Goal: Task Accomplishment & Management: Manage account settings

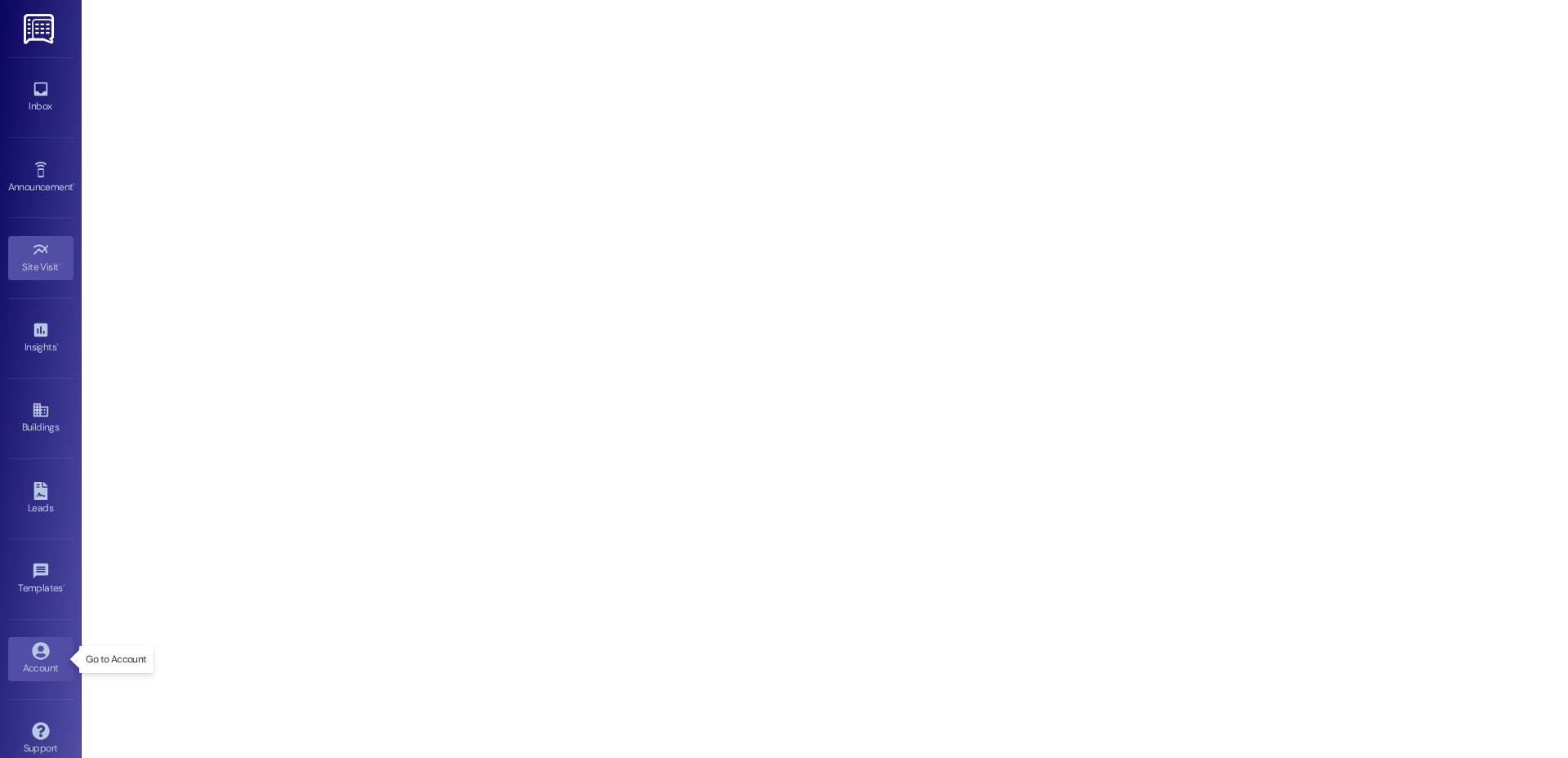
click at [22, 661] on div "Account" at bounding box center [41, 668] width 82 height 16
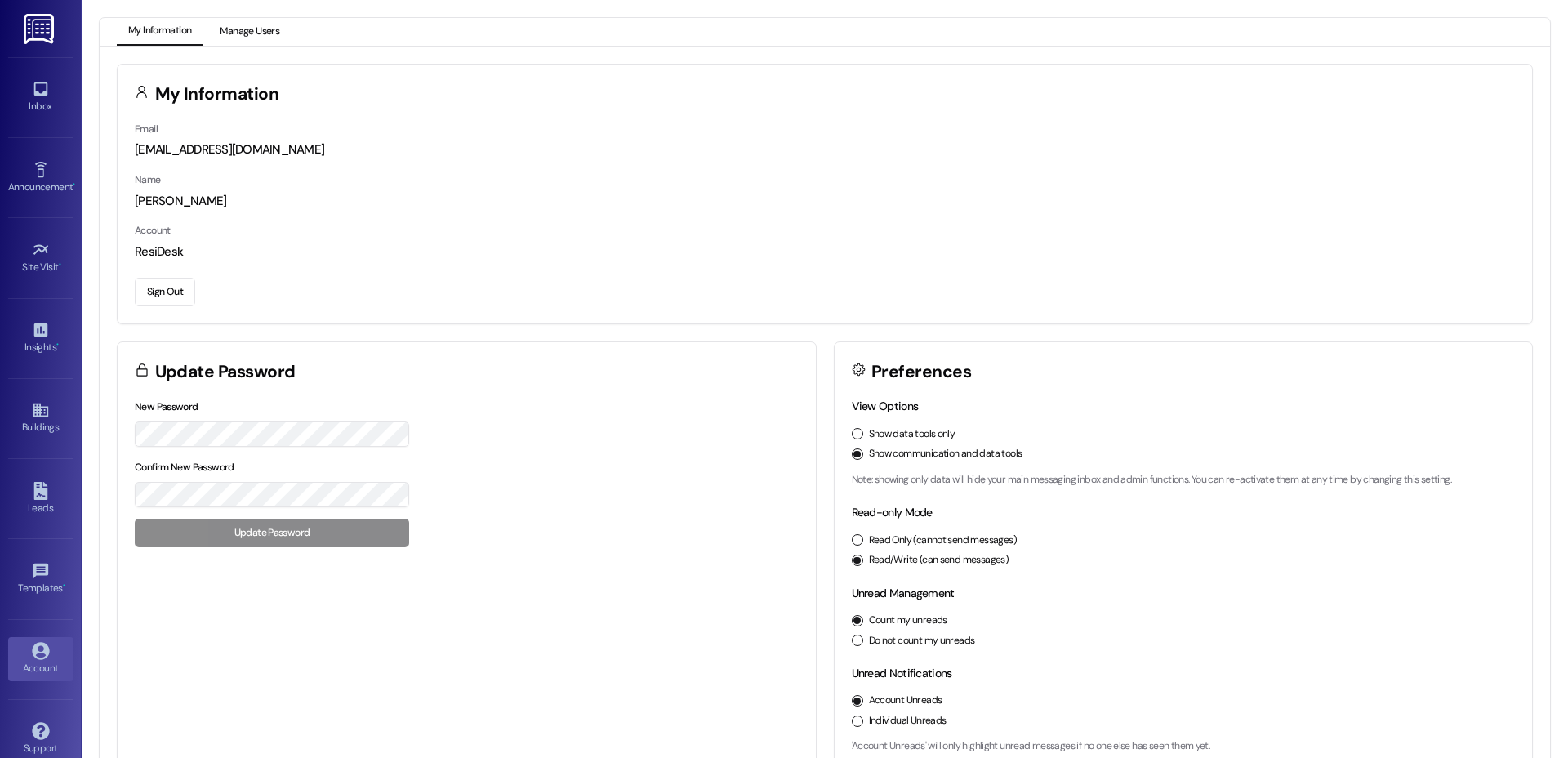
click at [254, 28] on button "Manage Users" at bounding box center [250, 32] width 83 height 28
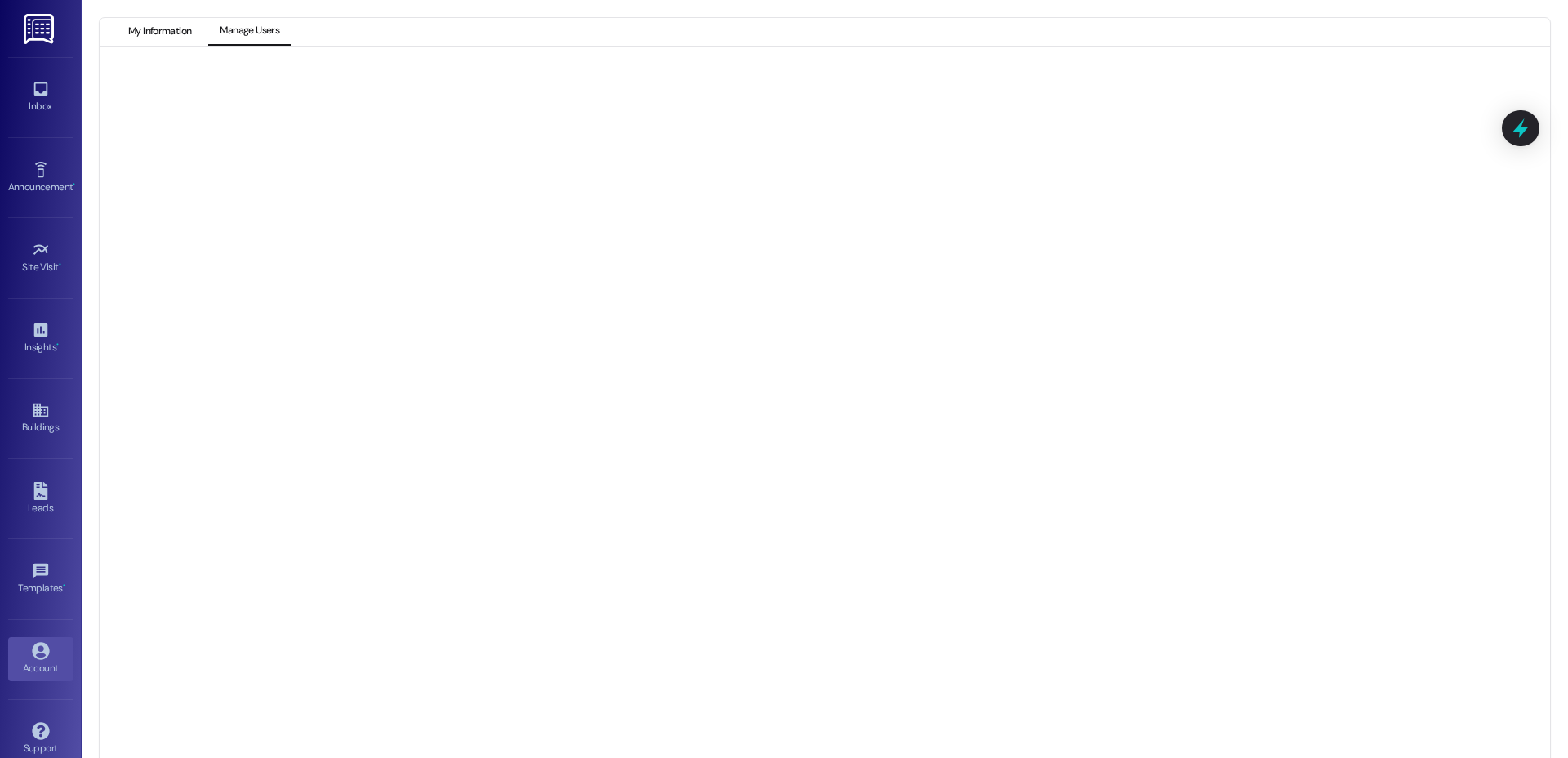
click at [145, 36] on button "My Information" at bounding box center [159, 32] width 85 height 28
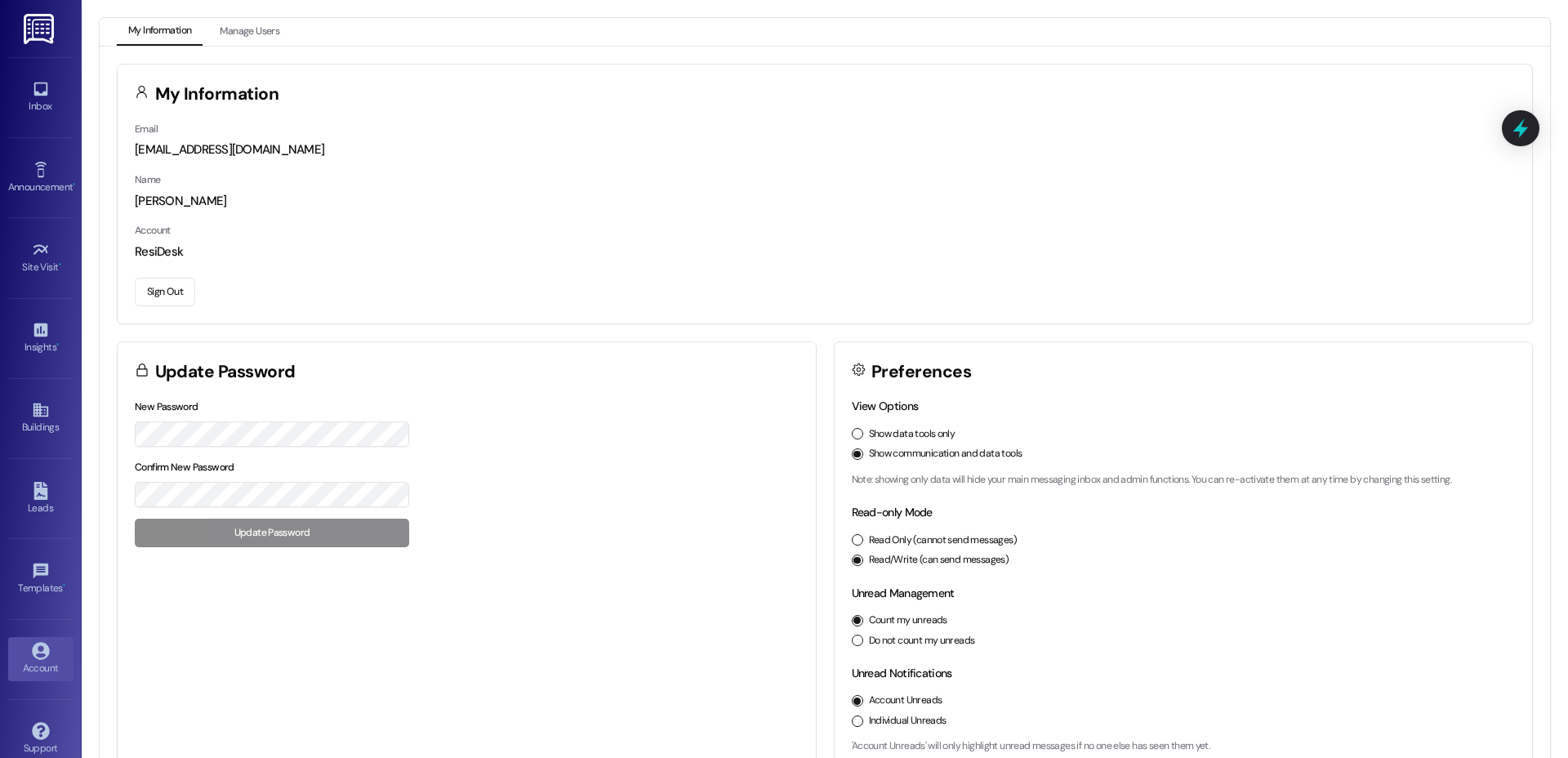
click at [147, 296] on button "Sign Out" at bounding box center [165, 291] width 60 height 28
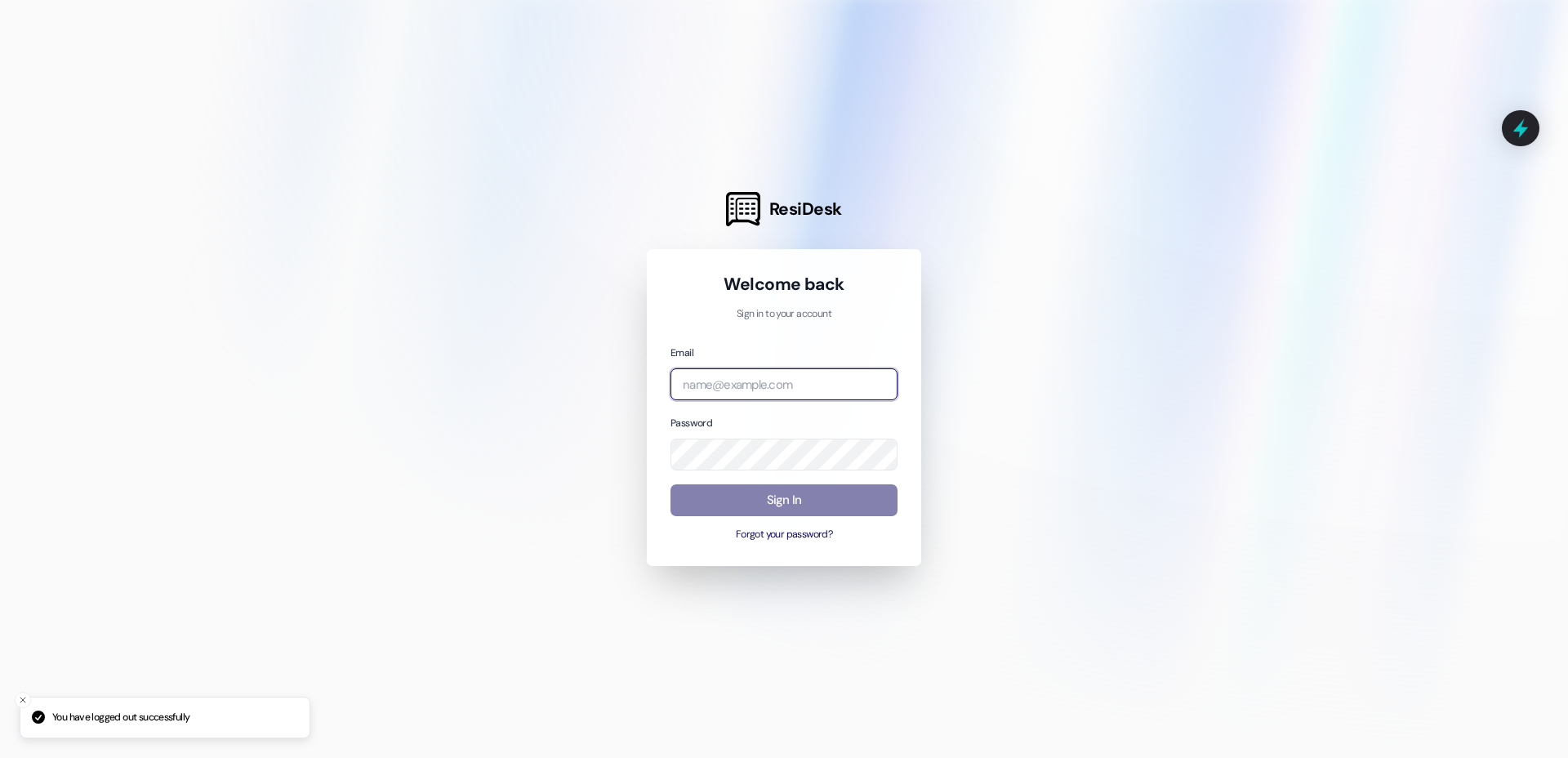
click at [792, 380] on input "email" at bounding box center [784, 383] width 227 height 32
click at [0, 757] on com-1password-button at bounding box center [0, 758] width 0 height 0
type input "[EMAIL_ADDRESS][DOMAIN_NAME]"
